Goal: Task Accomplishment & Management: Use online tool/utility

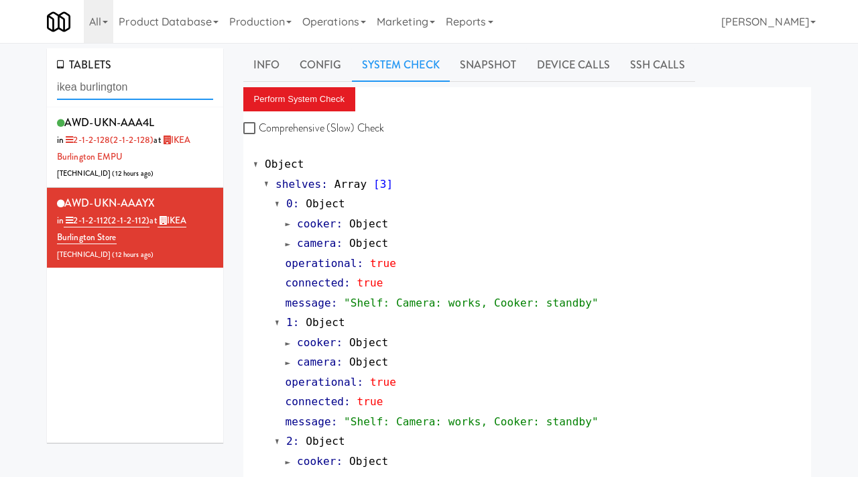
click at [138, 91] on input "ikea burlington" at bounding box center [135, 87] width 156 height 25
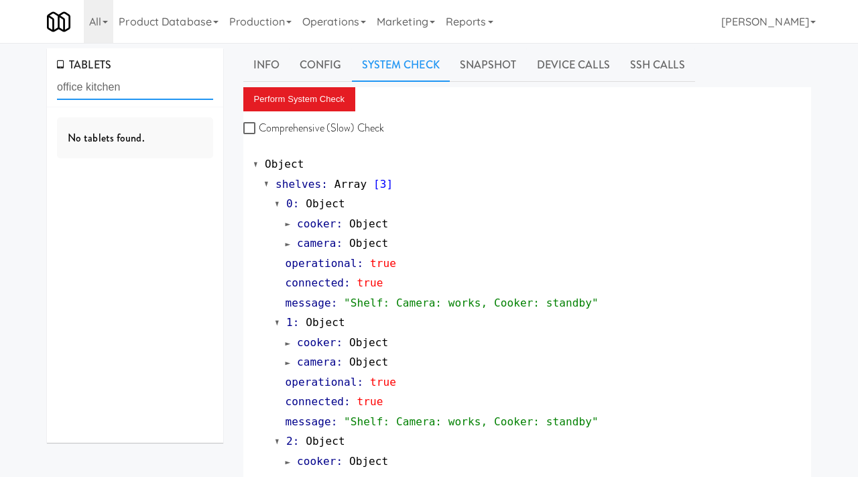
type input "office kitchen"
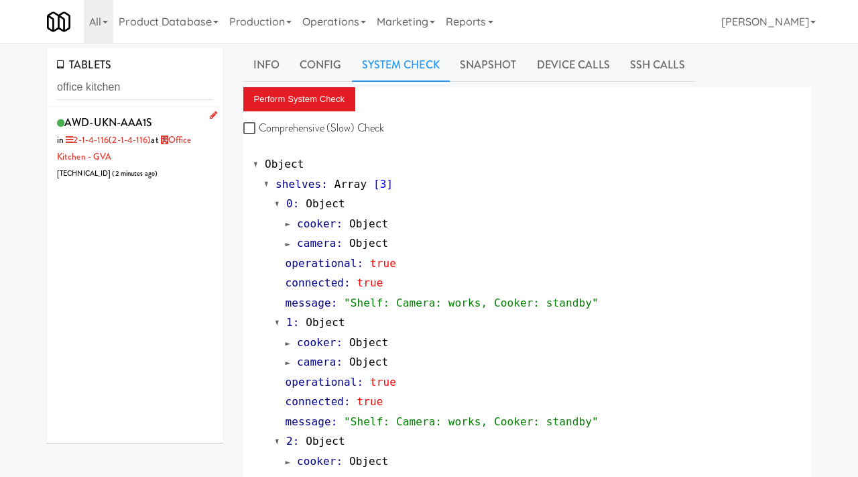
click at [177, 167] on div "AWD-UKN-AAA1S in 2-1-4-116 (2-1-4-116) at Office Kitchen - GVA [TECHNICAL_ID] (…" at bounding box center [135, 147] width 156 height 69
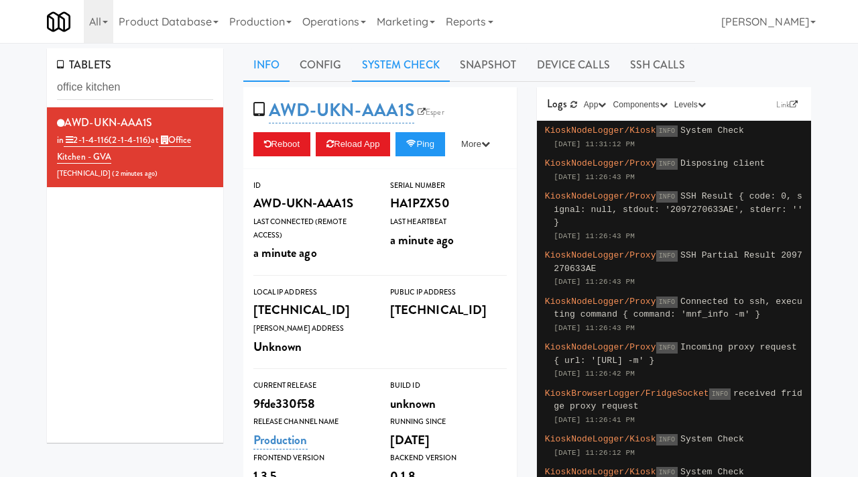
click at [421, 60] on link "System Check" at bounding box center [401, 65] width 98 height 34
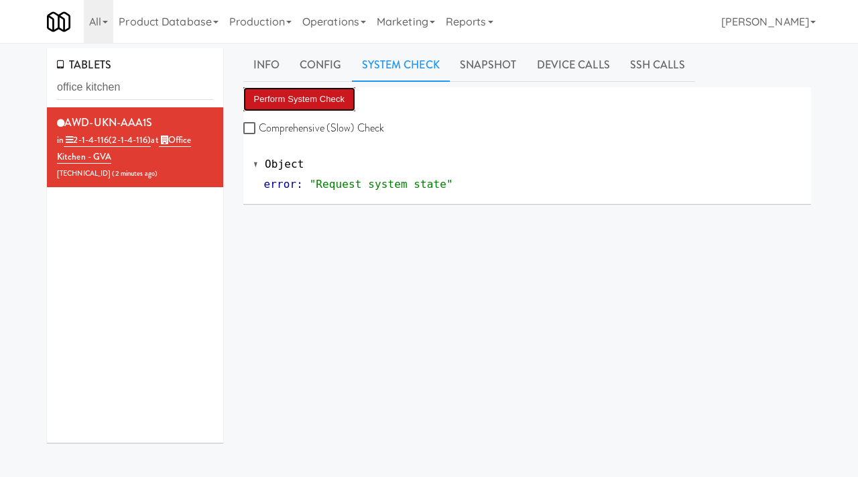
click at [335, 90] on button "Perform System Check" at bounding box center [299, 99] width 113 height 24
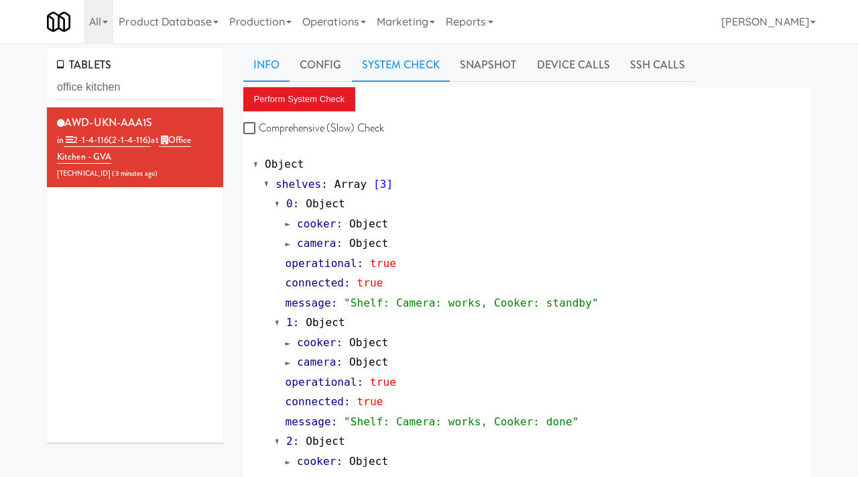
click at [272, 62] on link "Info" at bounding box center [266, 65] width 46 height 34
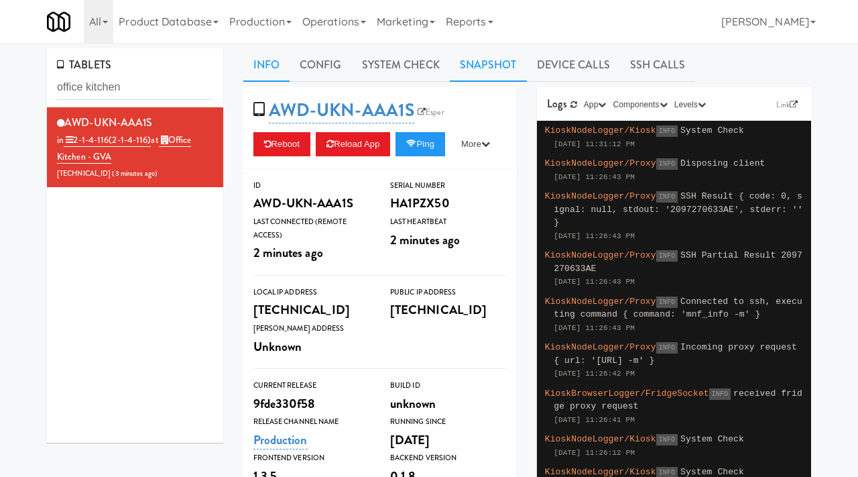
click at [481, 78] on link "Snapshot" at bounding box center [488, 65] width 77 height 34
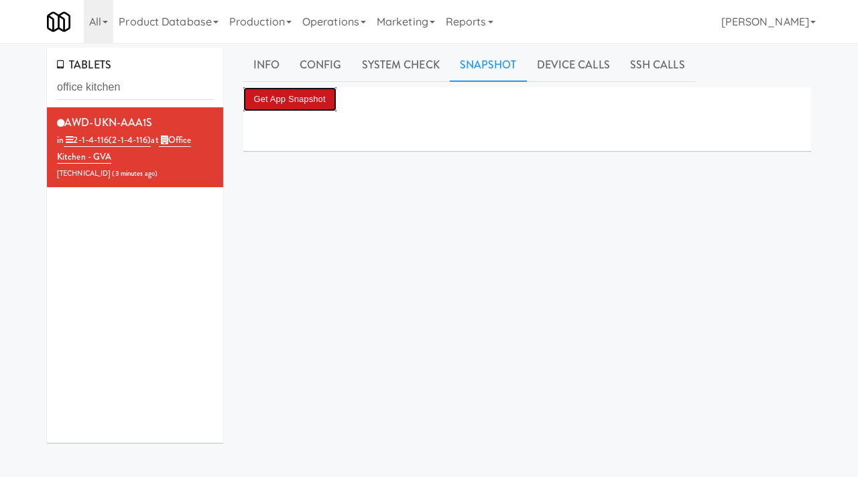
click at [290, 97] on button "Get App Snapshot" at bounding box center [289, 99] width 93 height 24
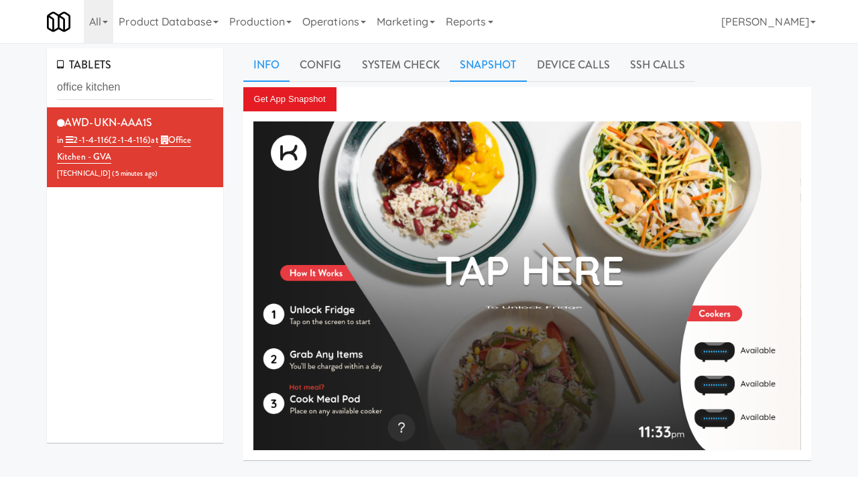
click at [267, 71] on link "Info" at bounding box center [266, 65] width 46 height 34
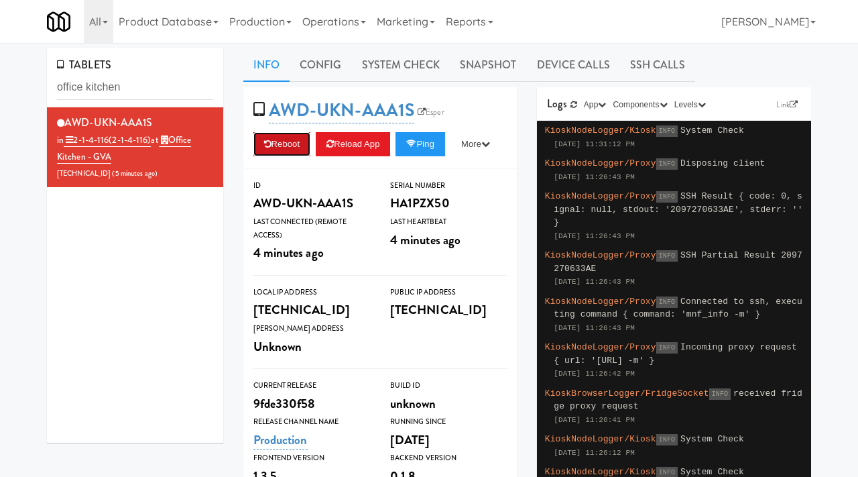
click at [279, 135] on button "Reboot" at bounding box center [282, 144] width 58 height 24
click at [422, 64] on link "System Check" at bounding box center [401, 65] width 98 height 34
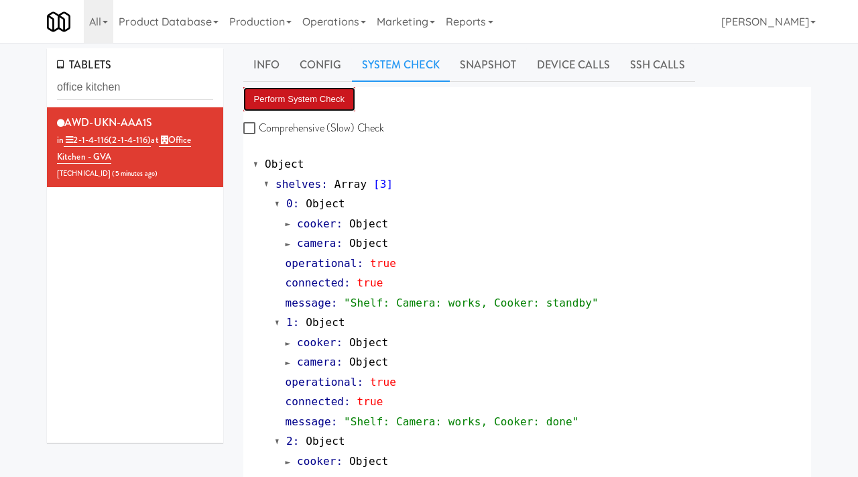
click at [281, 96] on button "Perform System Check" at bounding box center [299, 99] width 113 height 24
click at [316, 97] on button "Perform System Check" at bounding box center [299, 99] width 113 height 24
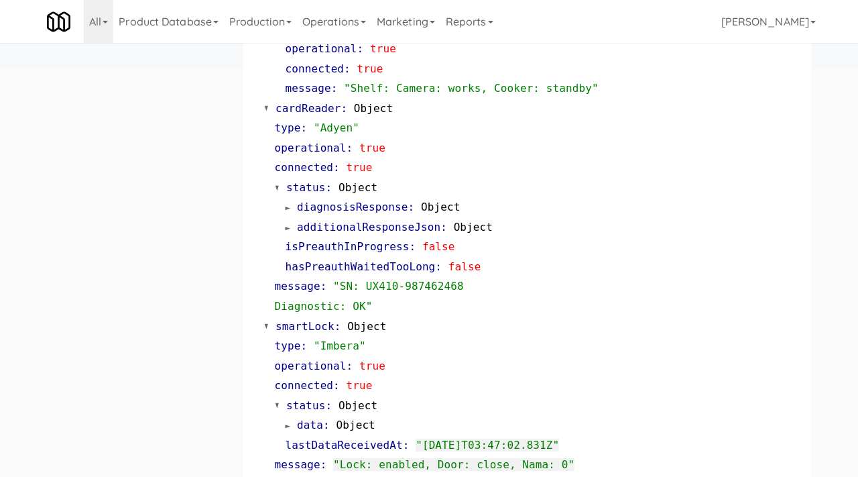
scroll to position [589, 0]
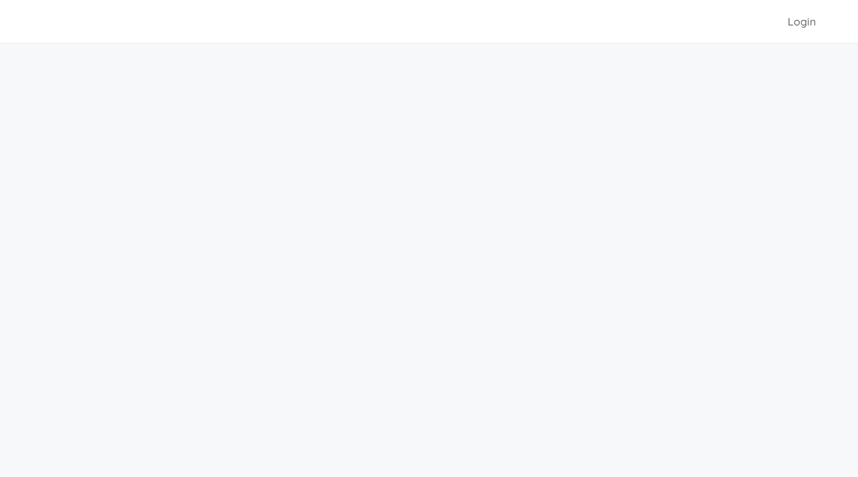
click at [315, 40] on div "Login" at bounding box center [429, 21] width 764 height 43
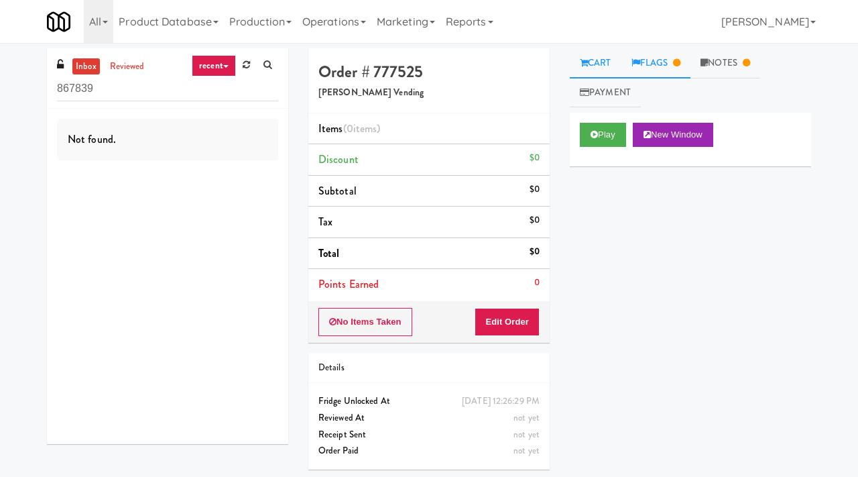
click at [672, 67] on link "Flags" at bounding box center [657, 63] width 70 height 30
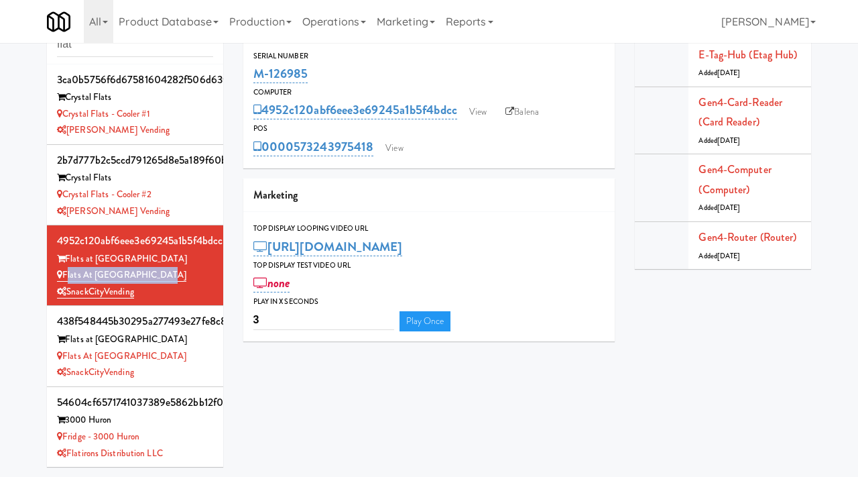
scroll to position [1, 0]
click at [482, 111] on link "View" at bounding box center [478, 112] width 31 height 20
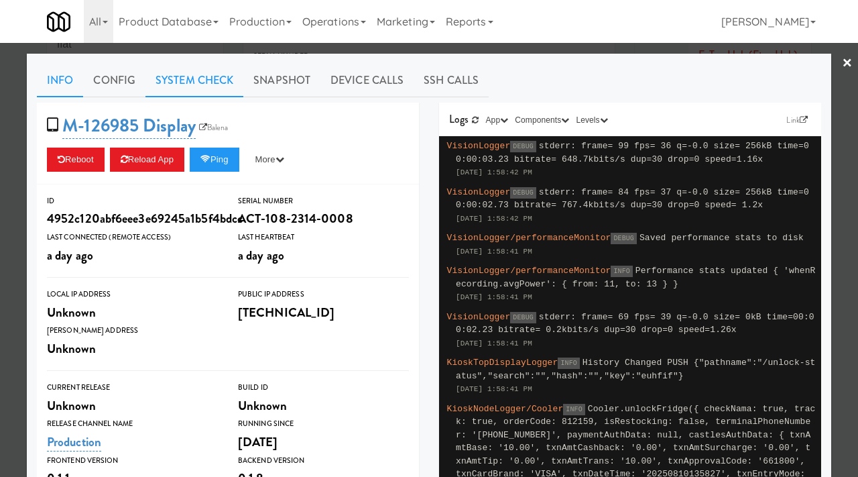
click at [186, 78] on link "System Check" at bounding box center [194, 81] width 98 height 34
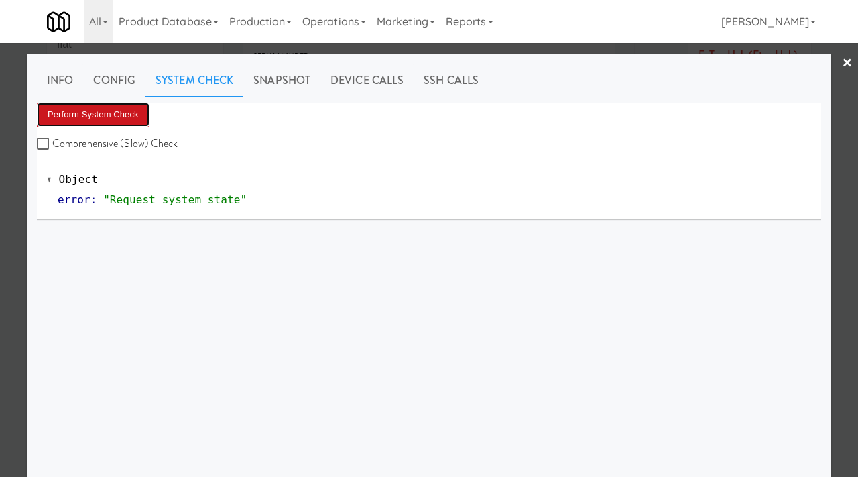
click at [93, 110] on button "Perform System Check" at bounding box center [93, 115] width 113 height 24
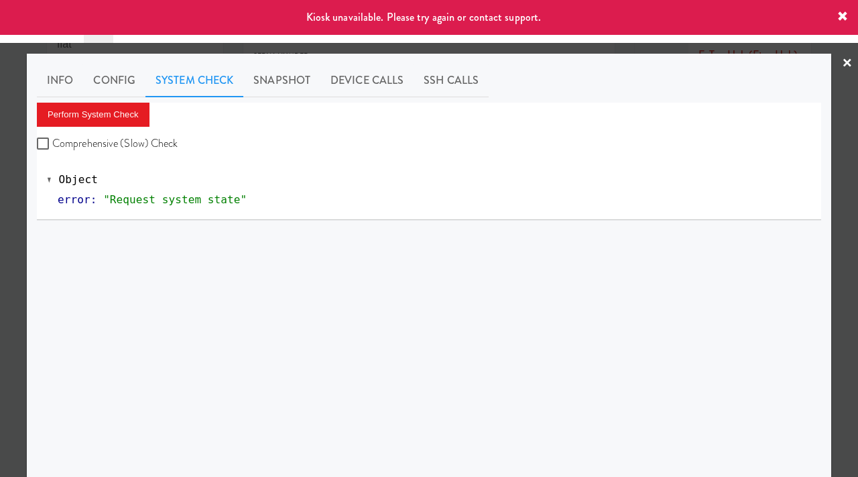
click at [459, 51] on div at bounding box center [429, 238] width 858 height 477
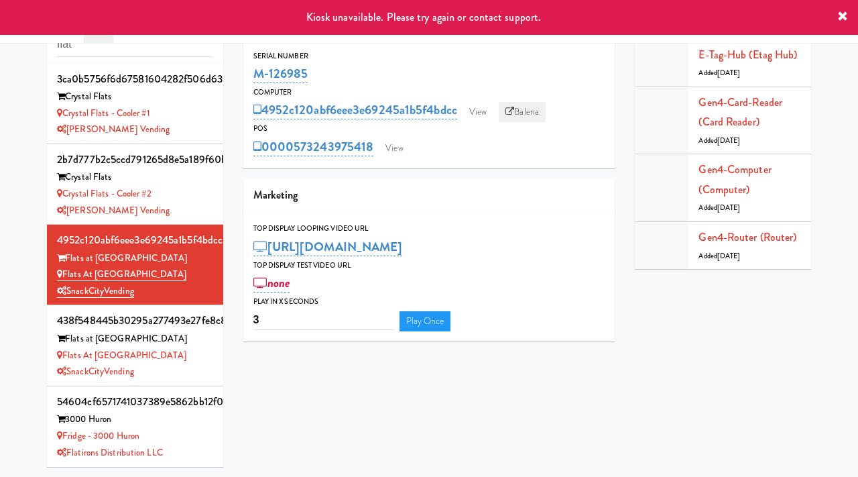
click at [546, 107] on link "Balena" at bounding box center [522, 112] width 47 height 20
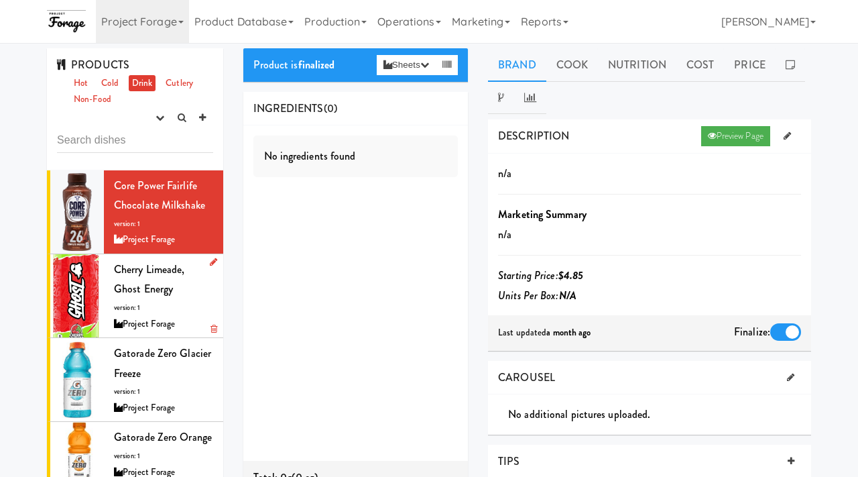
click at [168, 300] on div "Cherry Limeade, Ghost Energy version: 1 Project Forage" at bounding box center [163, 295] width 99 height 72
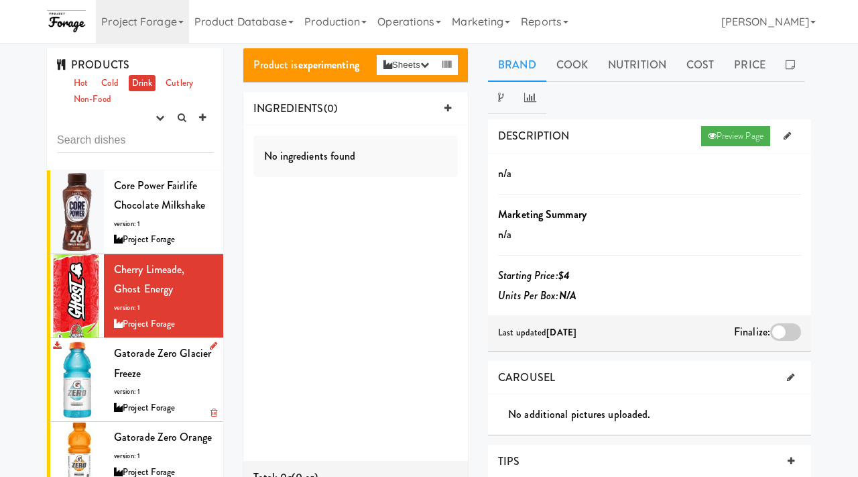
click at [139, 362] on div "Gatorade Zero Glacier Freeze version: 1 Project Forage" at bounding box center [163, 379] width 99 height 72
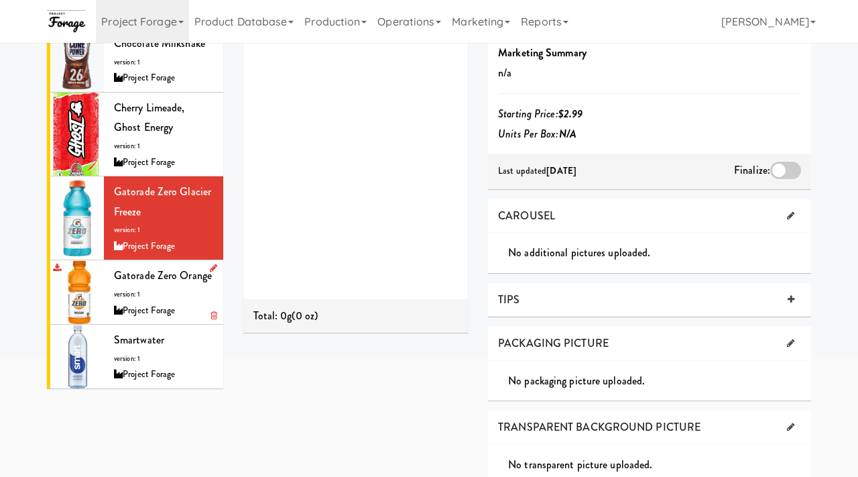
click at [164, 292] on div "Gatorade Zero Orange version: 1 Project Forage" at bounding box center [163, 292] width 99 height 53
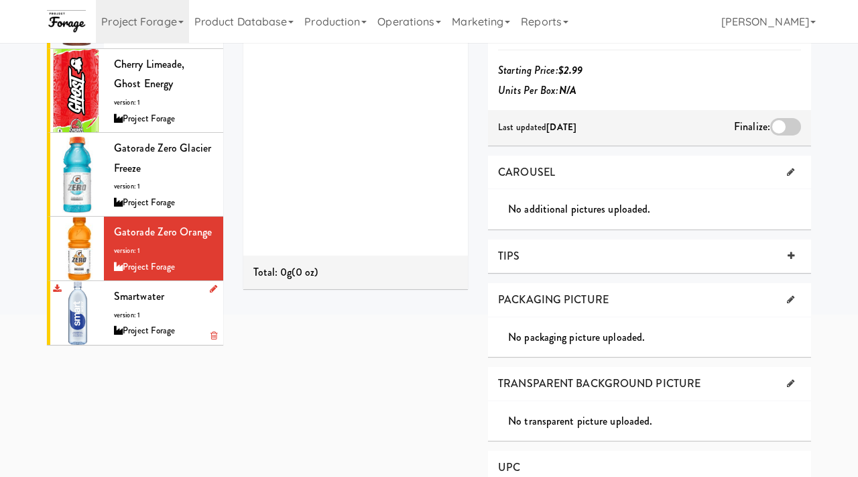
click at [143, 309] on div "Smartwater version: 1 Project Forage" at bounding box center [163, 312] width 99 height 53
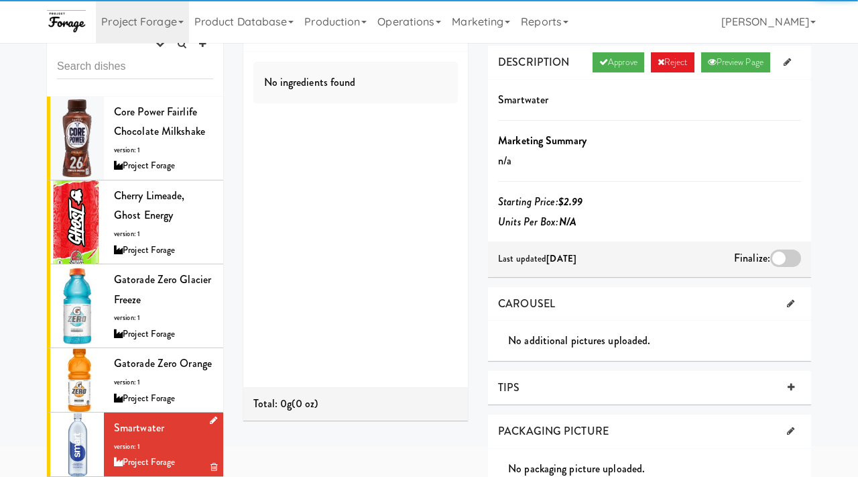
scroll to position [54, 0]
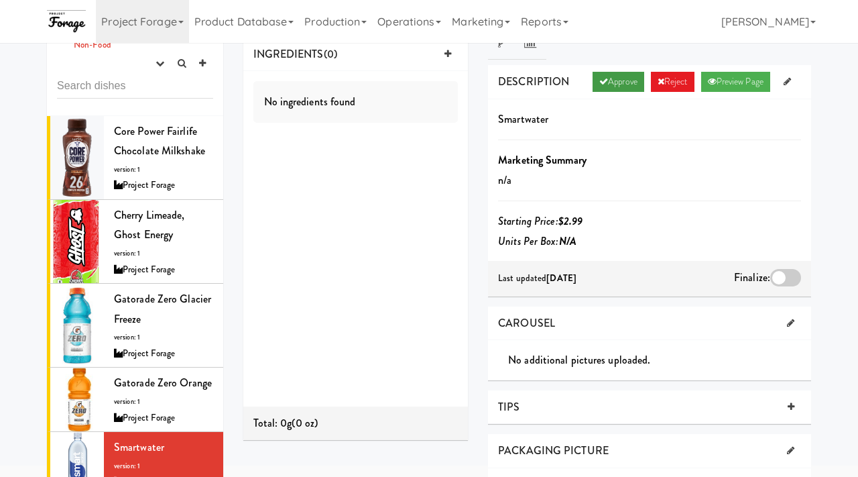
click at [616, 83] on link "Approve" at bounding box center [619, 82] width 52 height 20
click at [782, 275] on div at bounding box center [785, 277] width 31 height 17
click at [0, 0] on input "checkbox" at bounding box center [0, 0] width 0 height 0
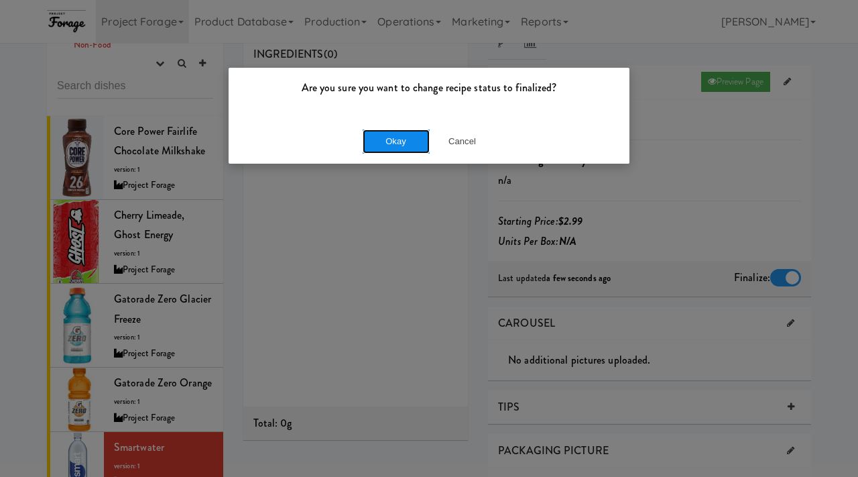
click at [397, 146] on button "Okay" at bounding box center [396, 141] width 67 height 24
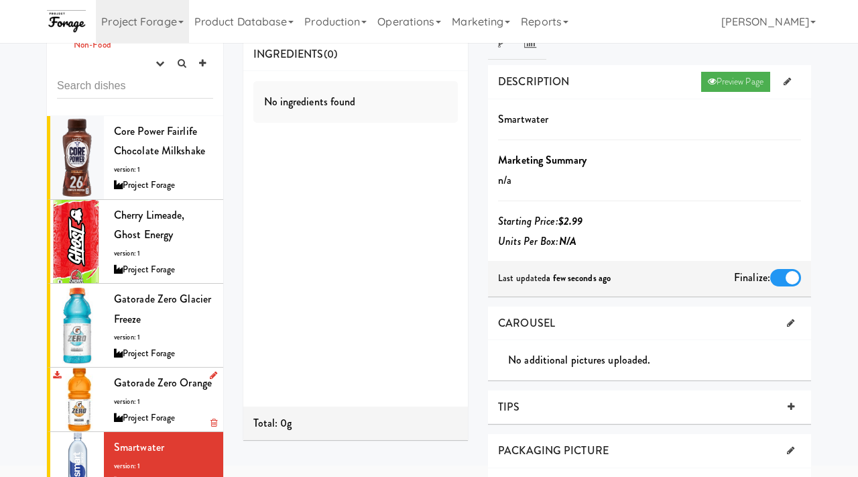
click at [137, 392] on div "Gatorade Zero Orange version: 1 Project Forage" at bounding box center [163, 399] width 99 height 53
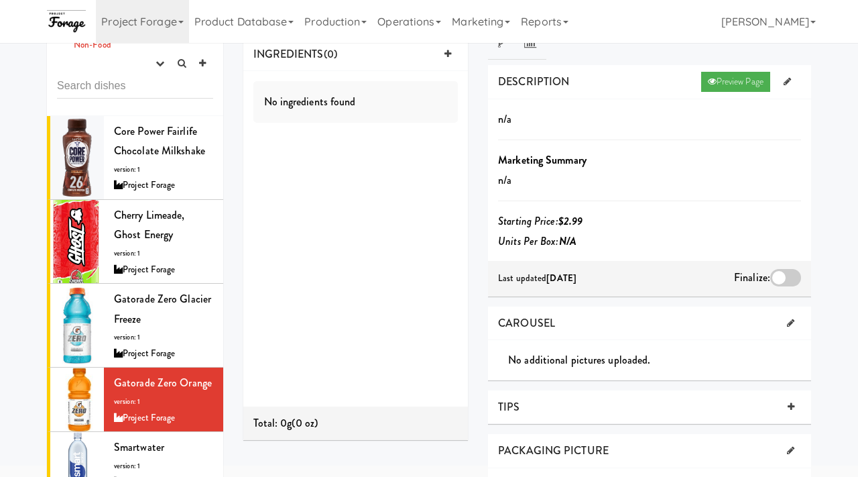
click at [792, 277] on div at bounding box center [785, 277] width 31 height 17
click at [0, 0] on input "checkbox" at bounding box center [0, 0] width 0 height 0
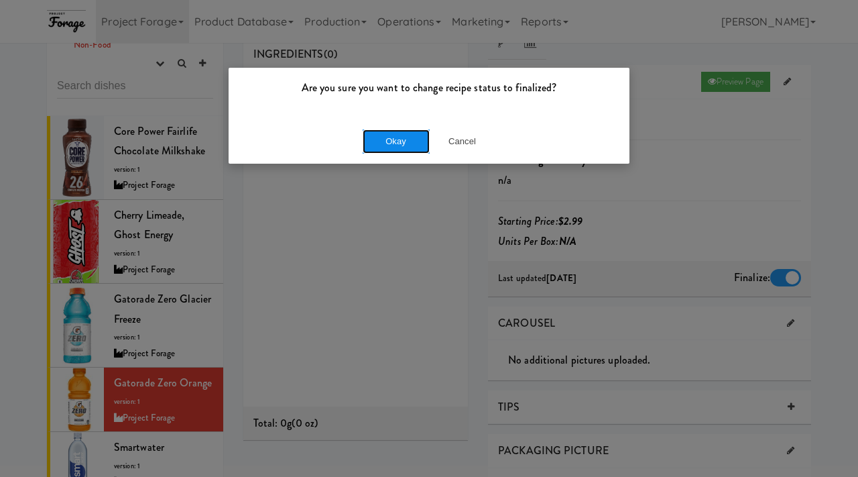
click at [383, 148] on button "Okay" at bounding box center [396, 141] width 67 height 24
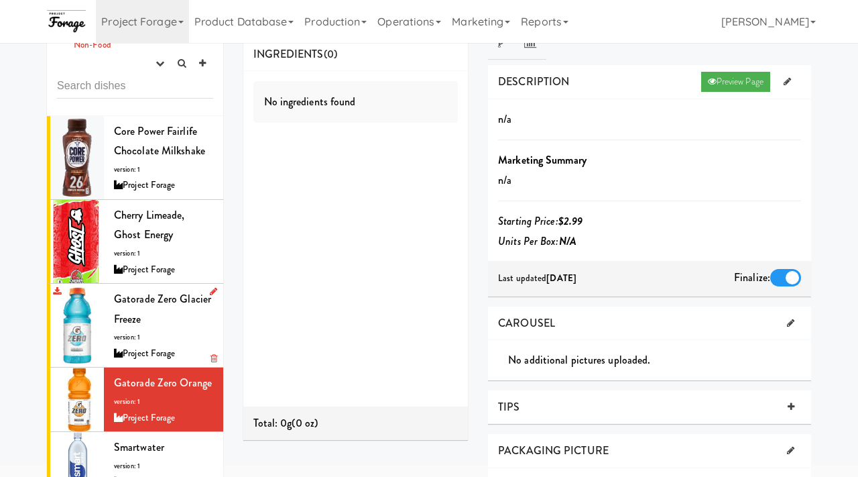
click at [139, 343] on div "Gatorade Zero Glacier Freeze version: 1 Project Forage" at bounding box center [163, 325] width 99 height 72
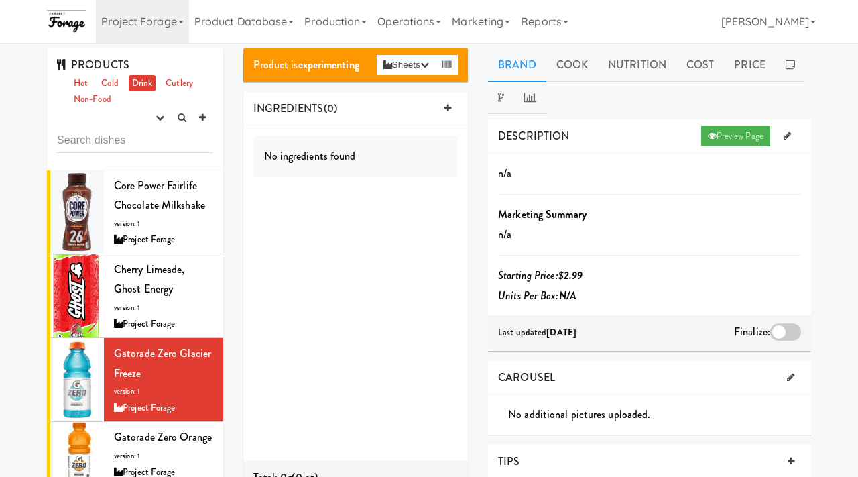
click at [778, 331] on div at bounding box center [785, 331] width 31 height 17
click at [0, 0] on input "checkbox" at bounding box center [0, 0] width 0 height 0
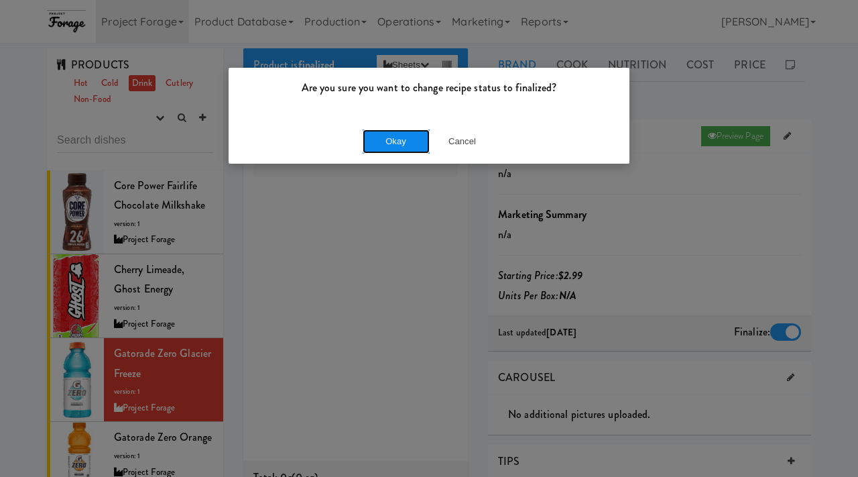
click at [383, 139] on button "Okay" at bounding box center [396, 141] width 67 height 24
